Goal: Task Accomplishment & Management: Use online tool/utility

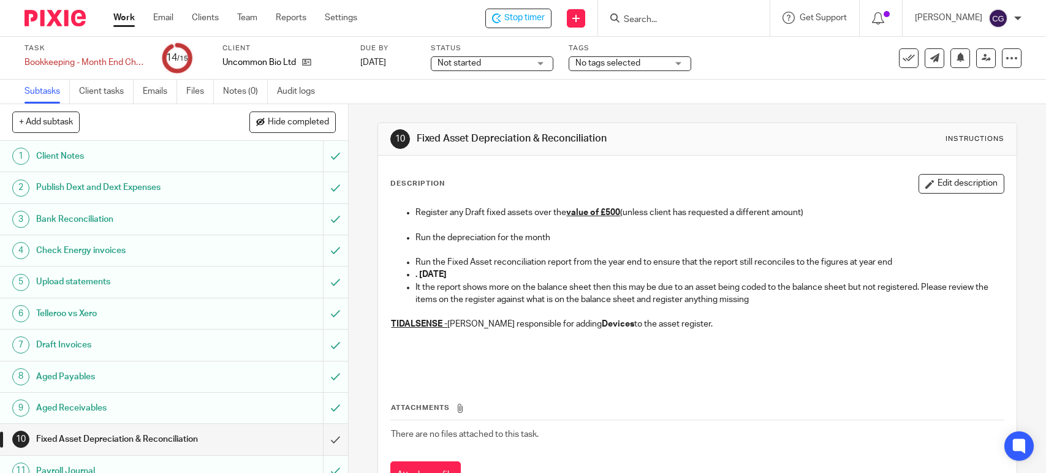
click at [545, 14] on span "Stop timer" at bounding box center [524, 18] width 40 height 13
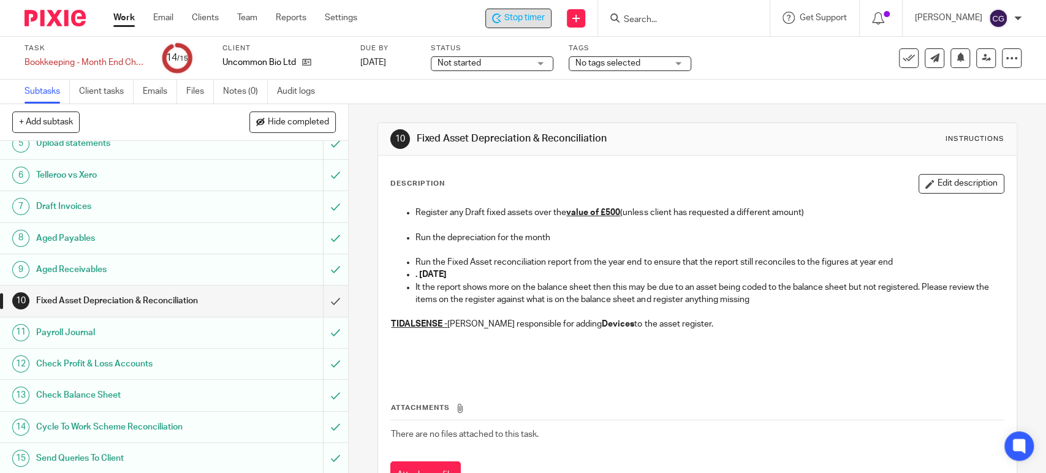
click at [552, 10] on div "Stop timer" at bounding box center [518, 19] width 66 height 20
click at [552, 10] on div "Start timer" at bounding box center [518, 19] width 68 height 20
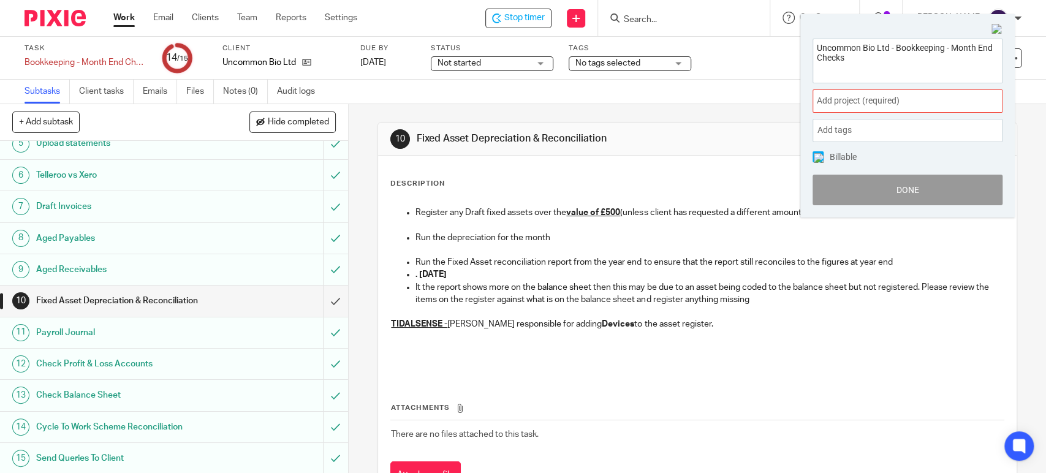
click at [996, 28] on img at bounding box center [997, 29] width 11 height 11
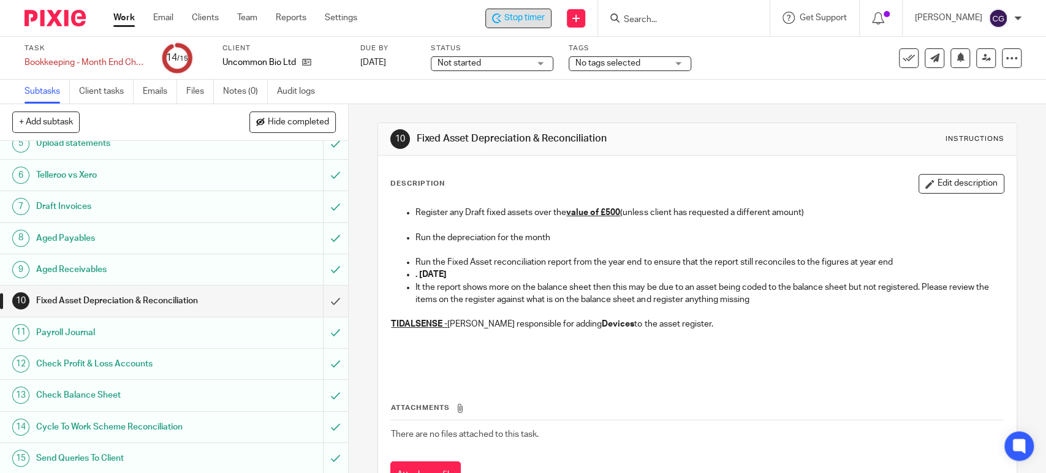
click at [544, 15] on span "Stop timer" at bounding box center [524, 18] width 40 height 13
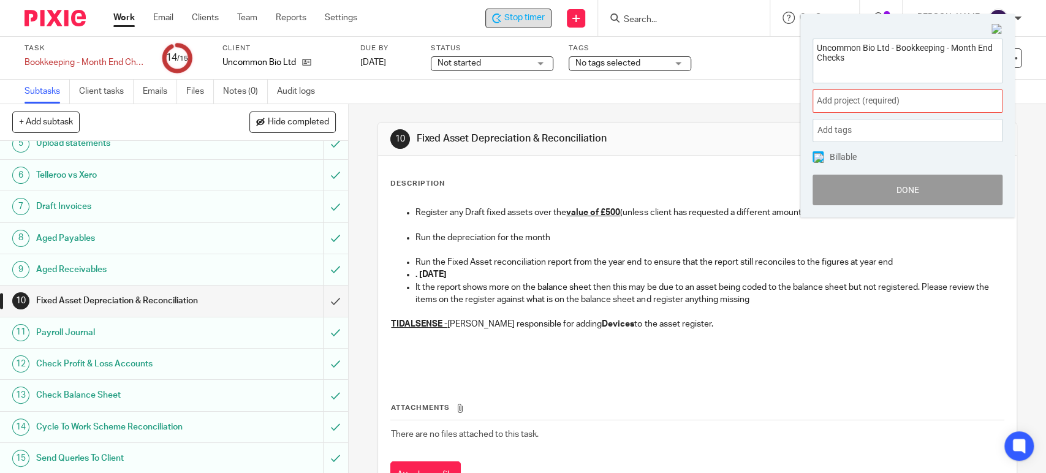
click at [533, 19] on span "Stop timer" at bounding box center [524, 18] width 40 height 13
click at [889, 101] on span "Add project (required) :" at bounding box center [894, 100] width 154 height 13
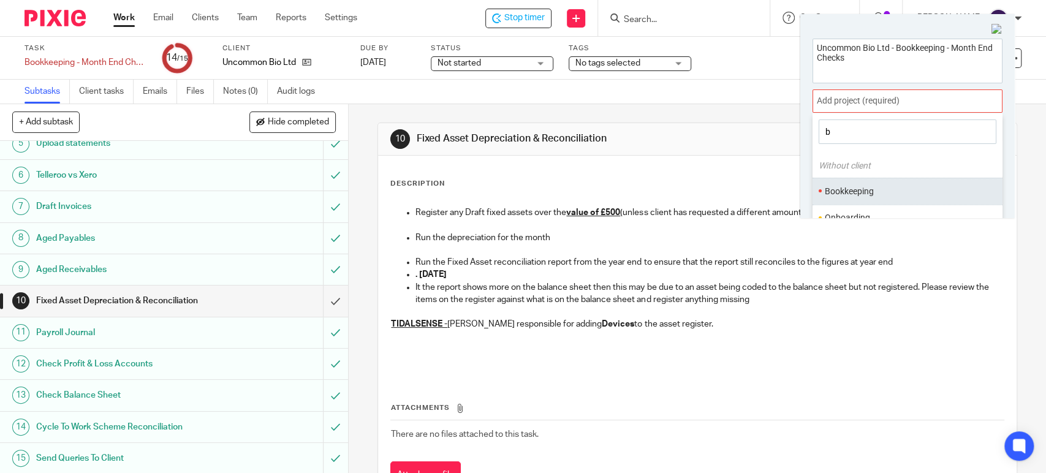
type input "b"
click at [860, 194] on li "Bookkeeping" at bounding box center [905, 191] width 160 height 13
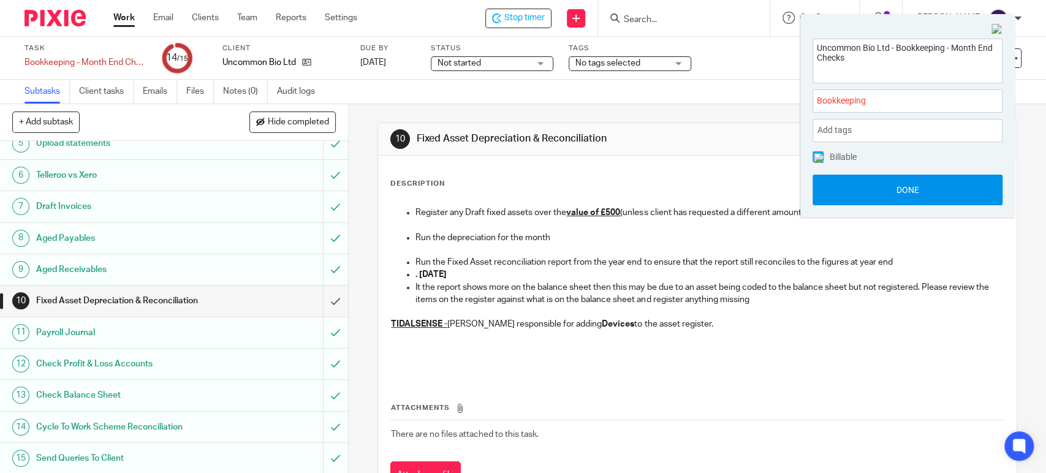
click at [918, 183] on button "Done" at bounding box center [908, 190] width 190 height 31
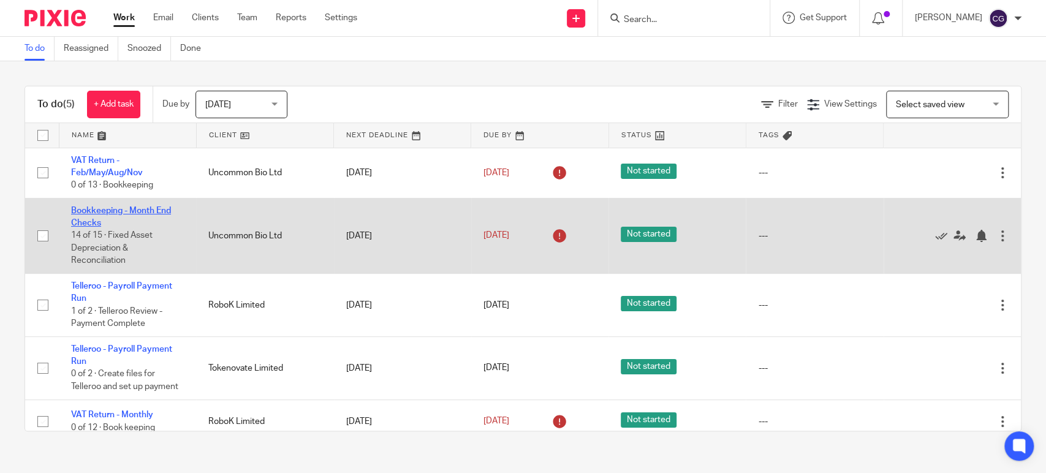
click at [154, 207] on link "Bookkeeping - Month End Checks" at bounding box center [121, 217] width 100 height 21
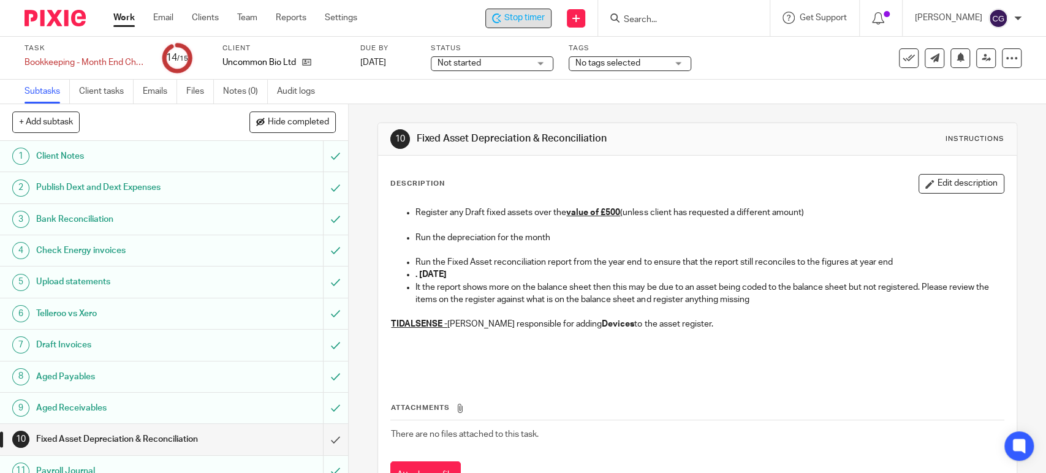
click at [538, 25] on div "Stop timer" at bounding box center [518, 19] width 66 height 20
